Goal: Task Accomplishment & Management: Manage account settings

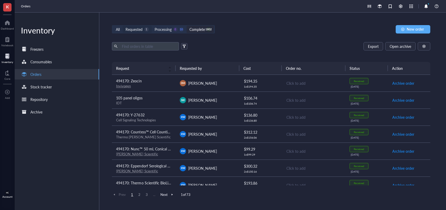
click at [128, 31] on div "Requested" at bounding box center [134, 29] width 17 height 6
click at [123, 26] on input "Requested 1" at bounding box center [123, 26] width 0 height 0
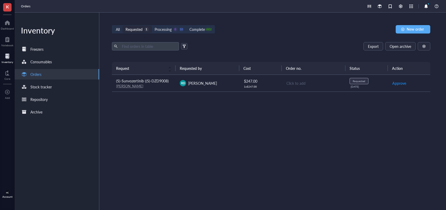
click at [235, 120] on div "Request Requested by Cost Order no. Status Action (S)-Sunvozertinib ((S)-DZD900…" at bounding box center [271, 123] width 318 height 123
click at [156, 85] on div "[PERSON_NAME]" at bounding box center [143, 86] width 55 height 5
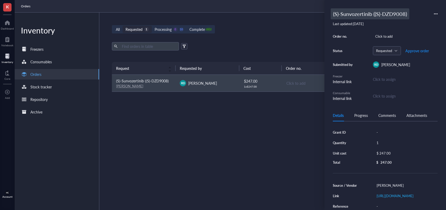
click at [370, 11] on div "(S)-Sunvozertinib ((S)-DZD9008)" at bounding box center [370, 13] width 79 height 11
click at [362, 12] on input "(S)-Sunvozertinib ((S)-DZD9008)" at bounding box center [383, 14] width 104 height 10
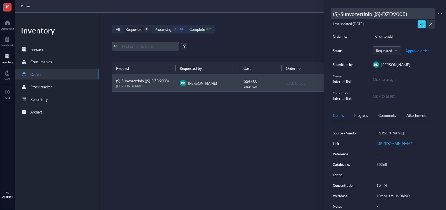
scroll to position [58, 0]
click at [385, 164] on div "E0368" at bounding box center [405, 164] width 63 height 7
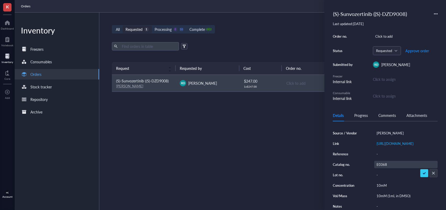
click at [381, 165] on input "E0368" at bounding box center [382, 164] width 16 height 7
click at [393, 196] on div "10mM (1mL in DMSO)" at bounding box center [405, 196] width 63 height 7
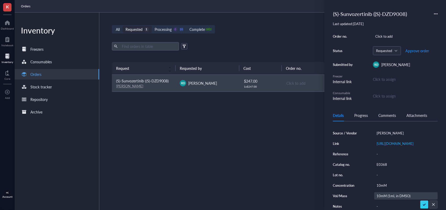
click at [389, 195] on input "10mM (1mL in DMSO)" at bounding box center [395, 196] width 42 height 7
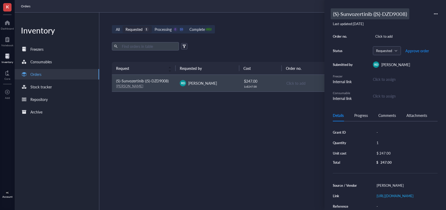
click at [350, 12] on div "(S)-Sunvozertinib ((S)-DZD9008)" at bounding box center [370, 13] width 79 height 11
click at [333, 14] on input "(S)-Sunvozertinib ((S)-DZD9008)" at bounding box center [383, 14] width 104 height 10
type input "494170: (S)-Sunvozertinib ((S)-DZD9008)"
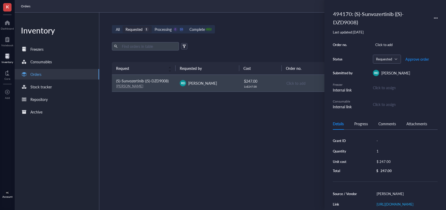
click at [417, 53] on div "Order no. Click to add Status Requested Approve order Submitted by RD [PERSON_N…" at bounding box center [385, 75] width 105 height 69
click at [415, 60] on span "Approve order" at bounding box center [417, 59] width 24 height 4
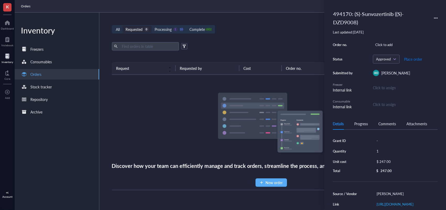
click at [415, 59] on span "Place order" at bounding box center [413, 59] width 18 height 4
click at [277, 34] on div "All Requested 0 Processing 0 11 Complete 1802 New order Export Open archive Req…" at bounding box center [271, 112] width 344 height 198
